Goal: Find specific page/section: Find specific page/section

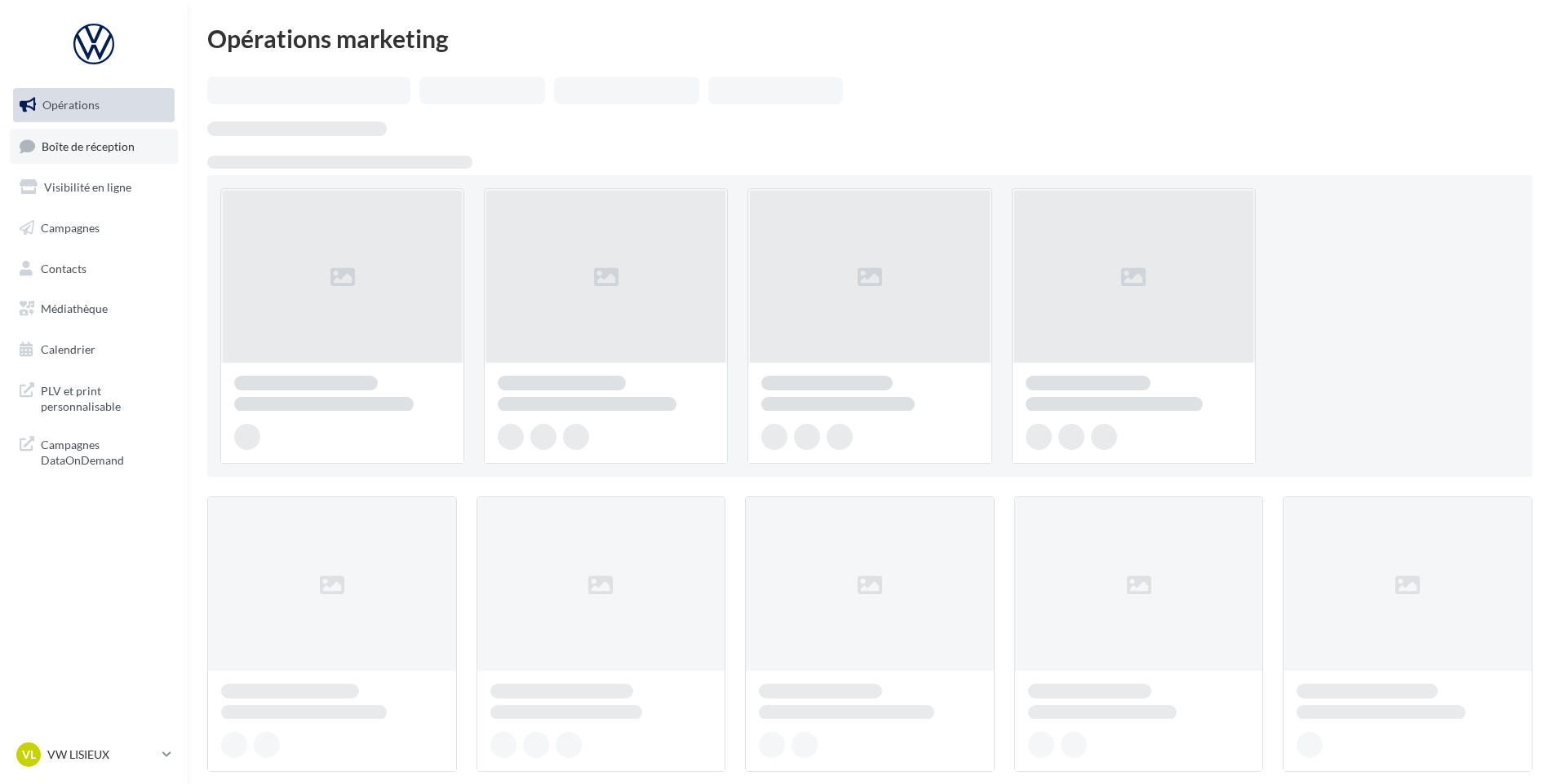
click at [125, 137] on link "Boîte de réception" at bounding box center [94, 146] width 168 height 35
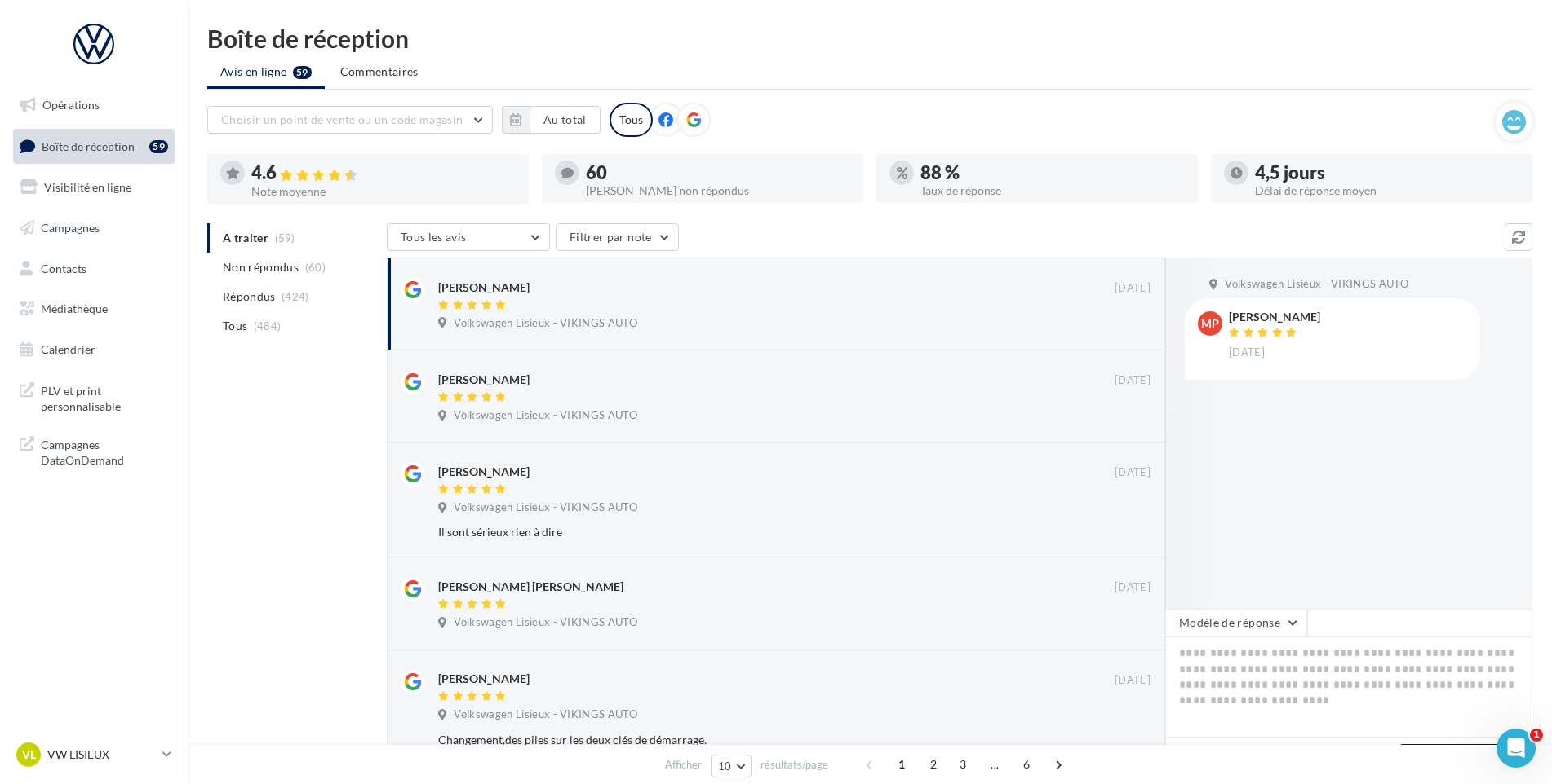
drag, startPoint x: 1476, startPoint y: 471, endPoint x: 1454, endPoint y: 481, distance: 24.2
click at [1476, 471] on div "Volkswagen Lisieux - VIKINGS AUTO MP [PERSON_NAME] [DATE]" at bounding box center [1348, 433] width 367 height 351
click at [119, 754] on p "VW LISIEUX" at bounding box center [101, 755] width 109 height 16
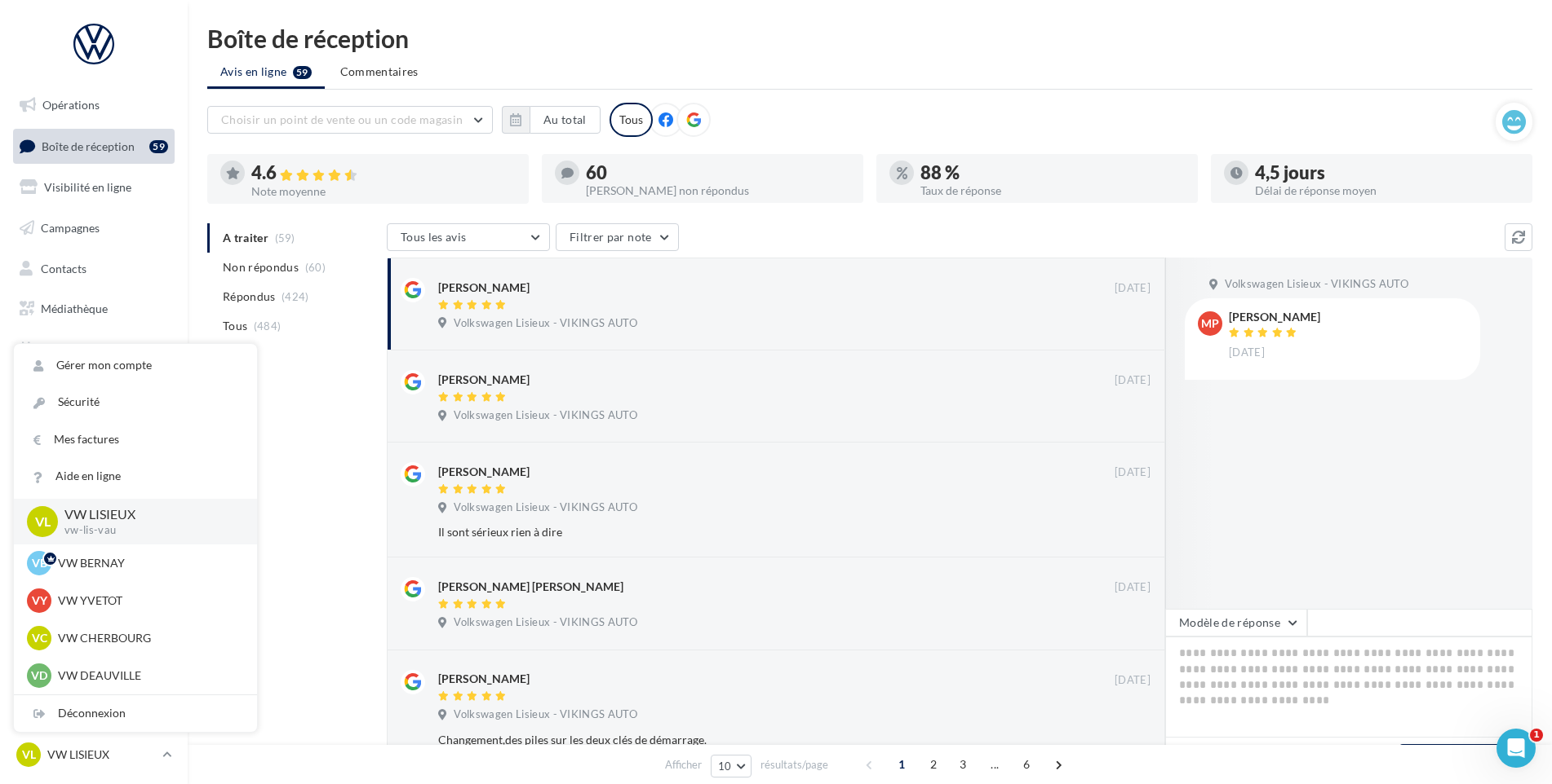
scroll to position [326, 0]
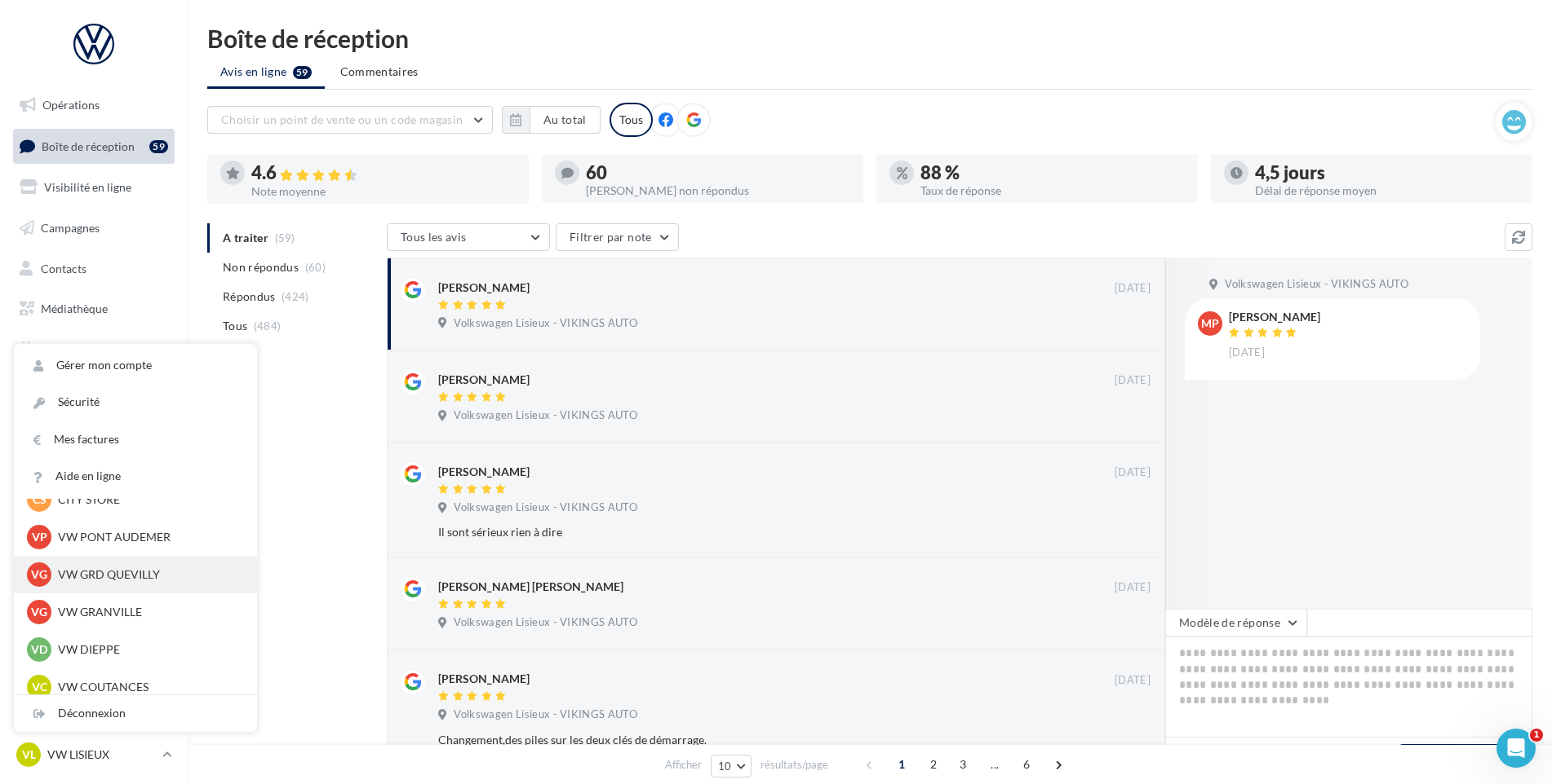
click at [127, 582] on p "VW GRD QUEVILLY" at bounding box center [148, 575] width 180 height 16
